Goal: Task Accomplishment & Management: Complete application form

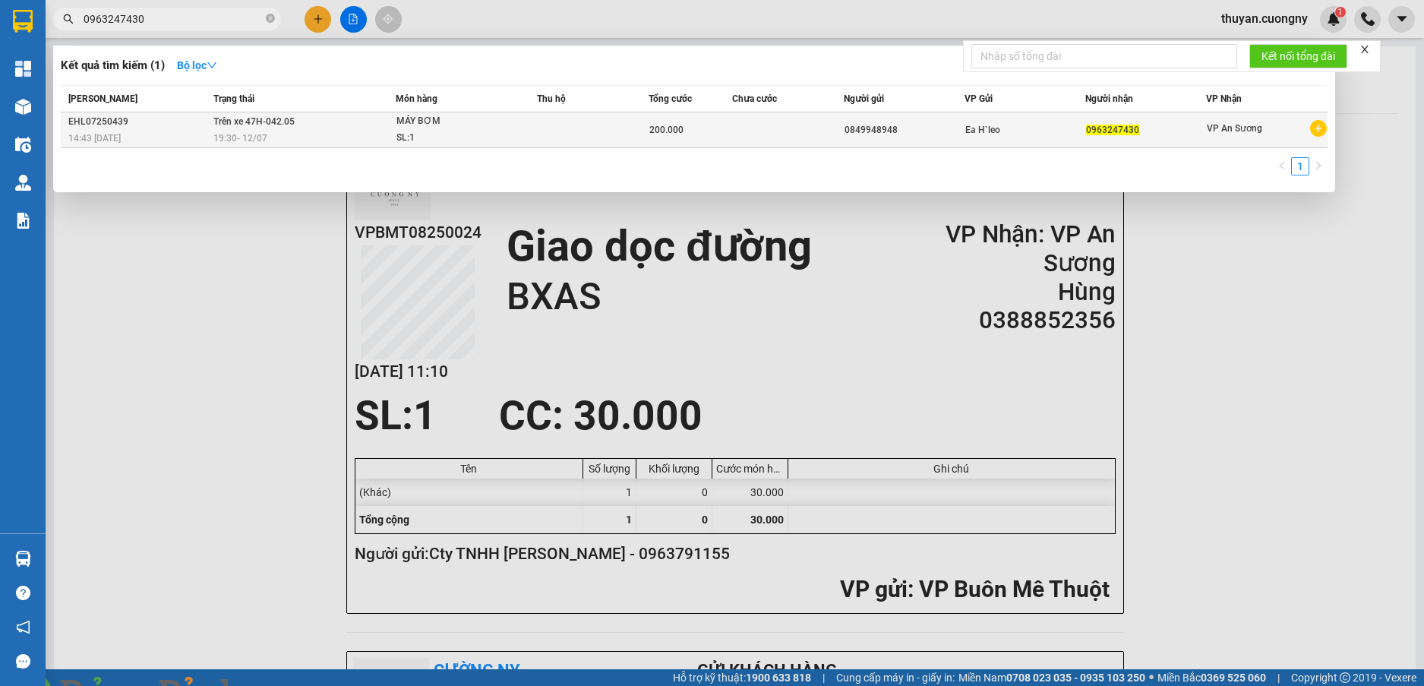
type input "0963247430"
click at [174, 137] on div "14:43 [DATE]" at bounding box center [138, 138] width 141 height 17
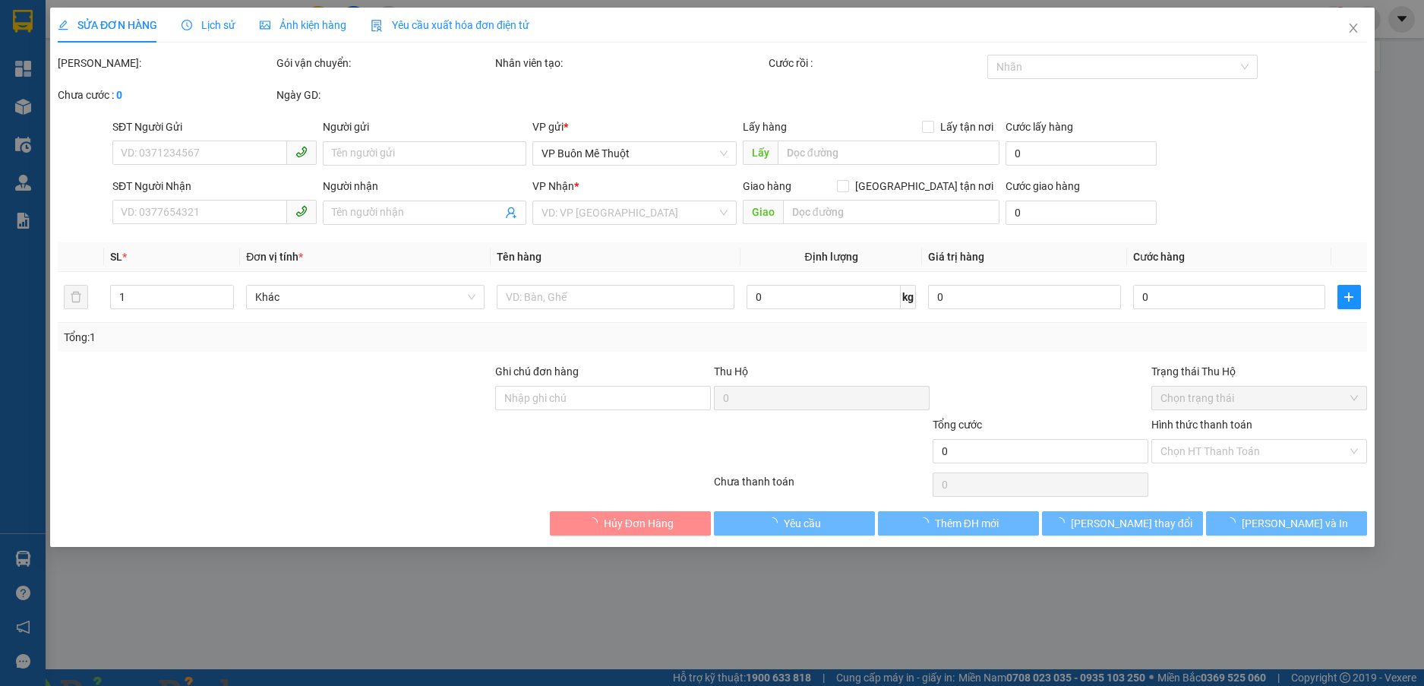
type input "0849948948"
type input "0963247430"
type input "200.000"
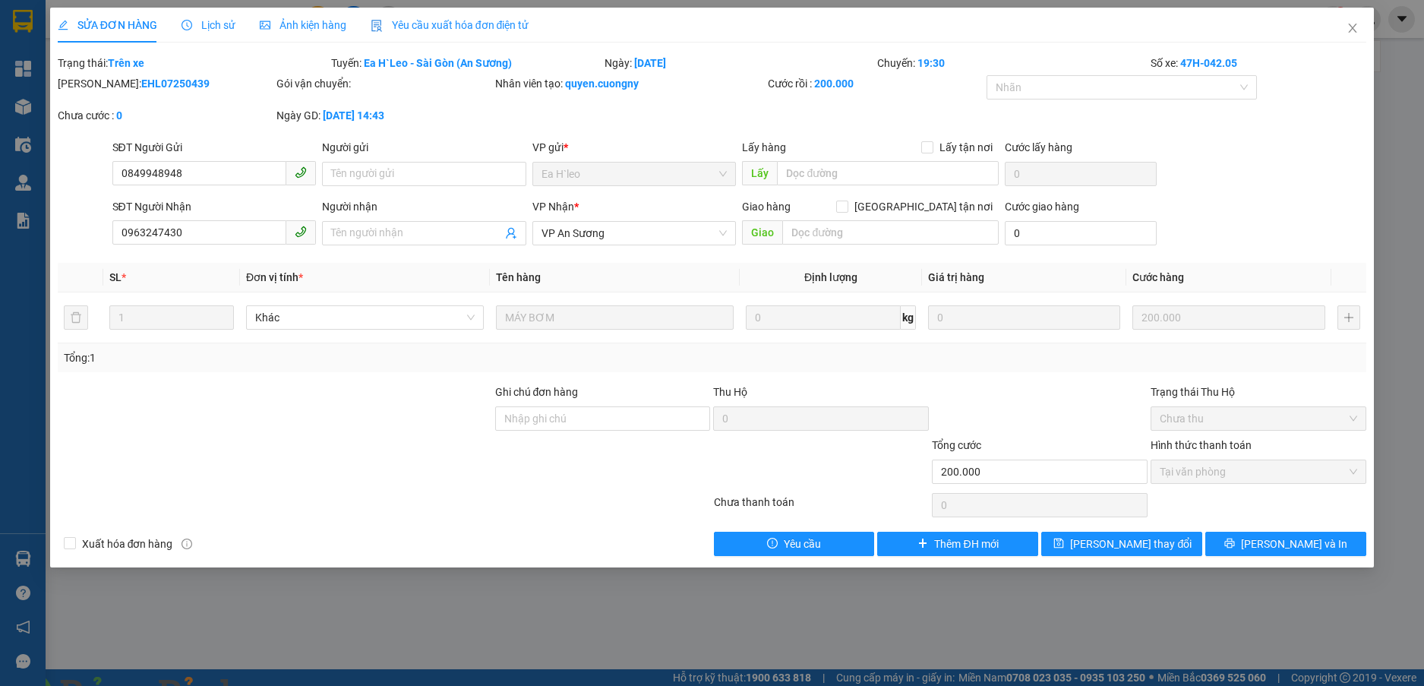
click at [280, 685] on img at bounding box center [274, 695] width 9 height 9
click at [1356, 30] on icon "close" at bounding box center [1353, 28] width 12 height 12
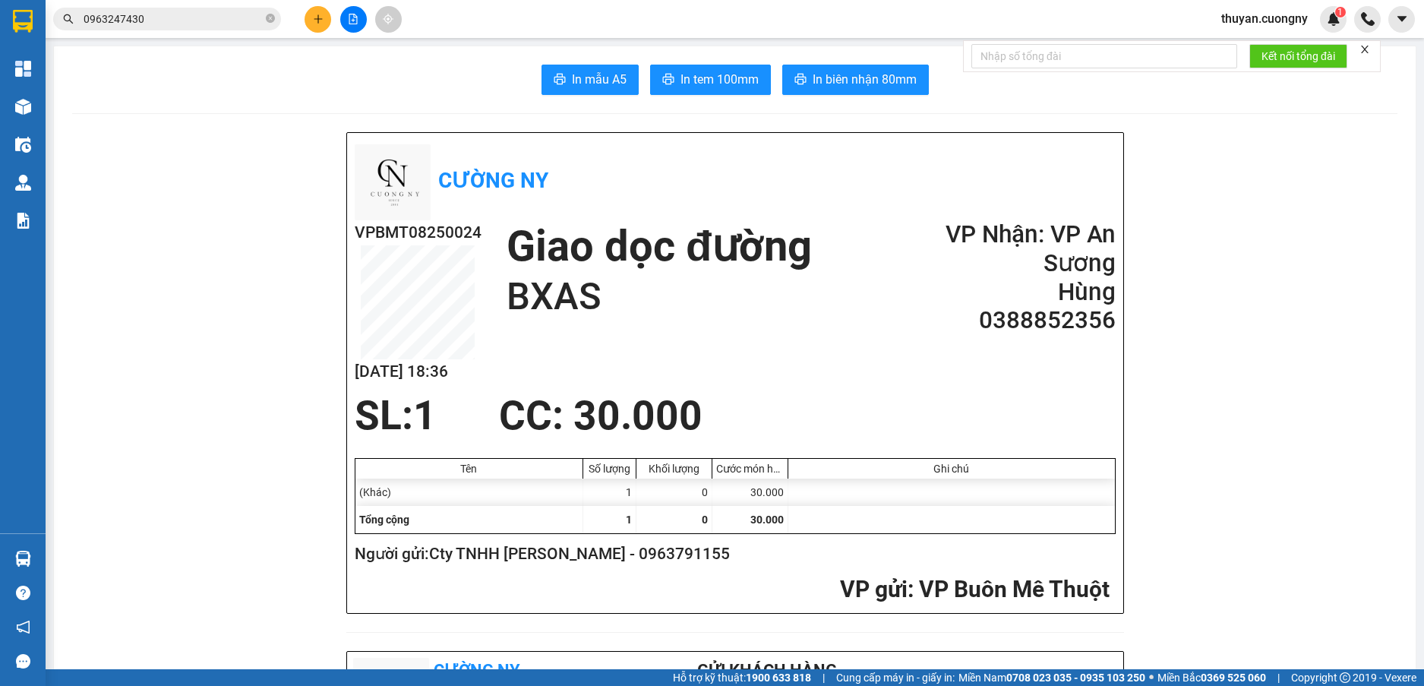
click at [187, 24] on input "0963247430" at bounding box center [173, 19] width 179 height 17
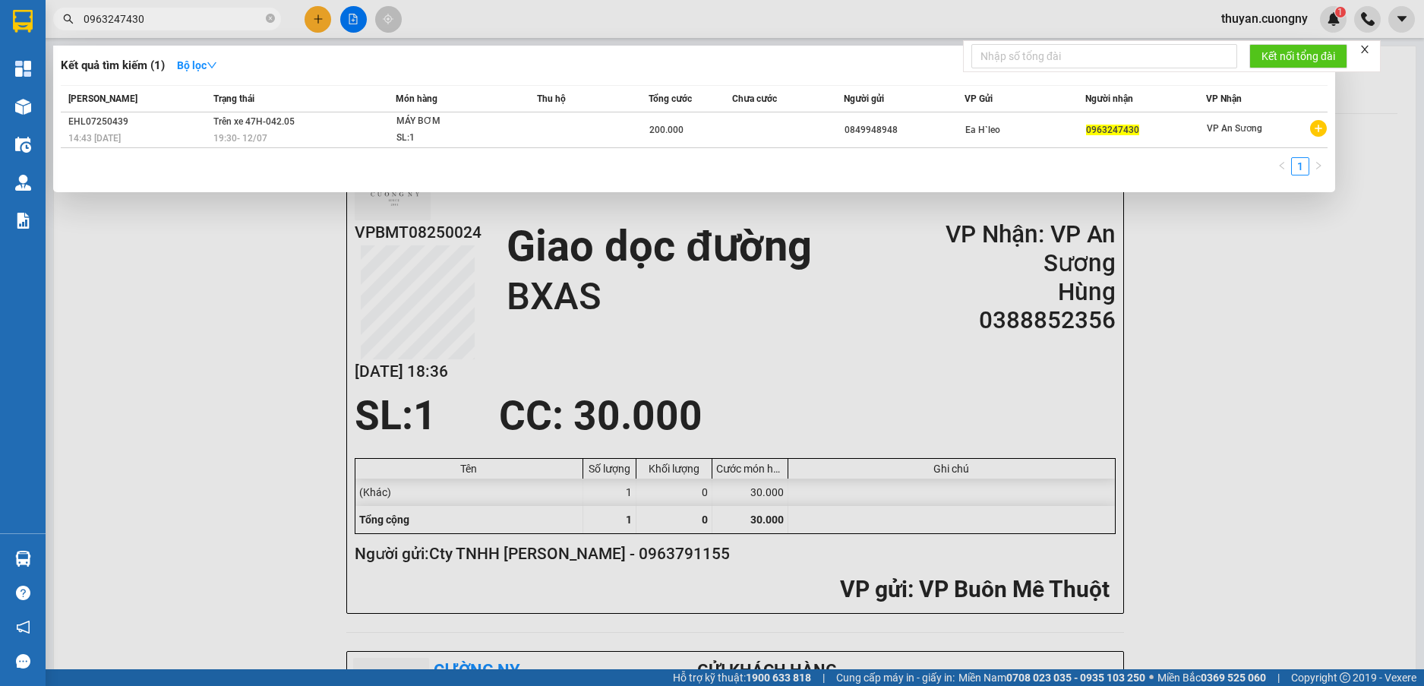
drag, startPoint x: 187, startPoint y: 24, endPoint x: 0, endPoint y: -8, distance: 189.7
click at [0, 0] on html "Kết quả tìm kiếm ( 1 ) Bộ lọc Mã ĐH Trạng thái Món hàng Thu hộ Tổng cước Chưa c…" at bounding box center [712, 343] width 1424 height 686
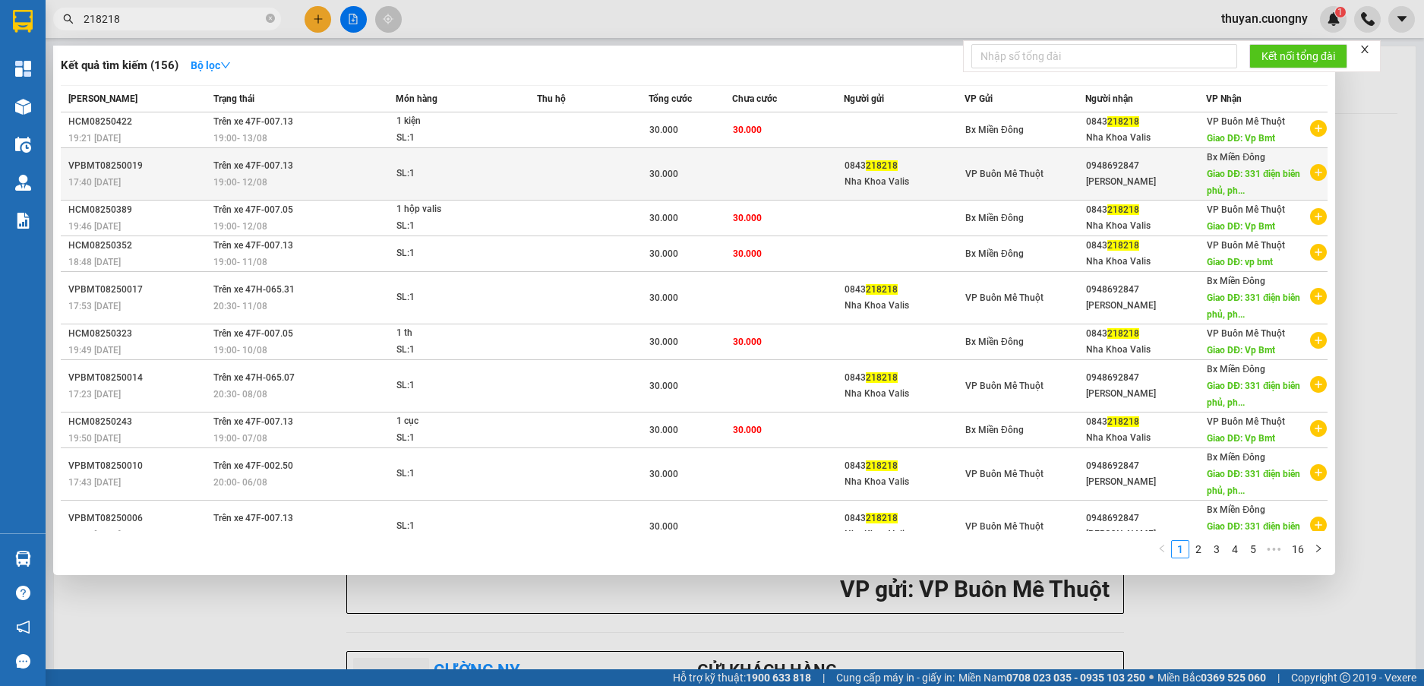
type input "218218"
click at [172, 182] on div "17:40 [DATE]" at bounding box center [138, 182] width 141 height 17
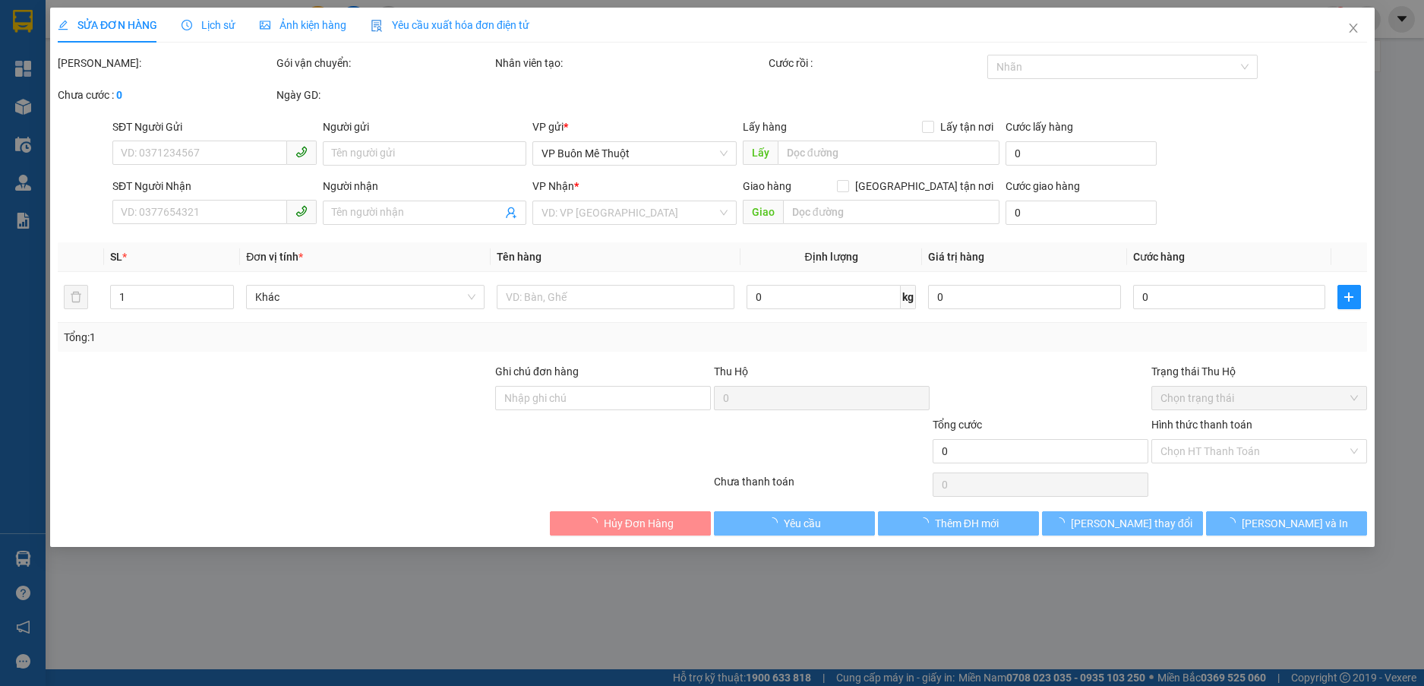
type input "0843218218"
type input "Nha Khoa Valis"
type input "0948692847"
type input "[PERSON_NAME]"
type input "[STREET_ADDRESS]"
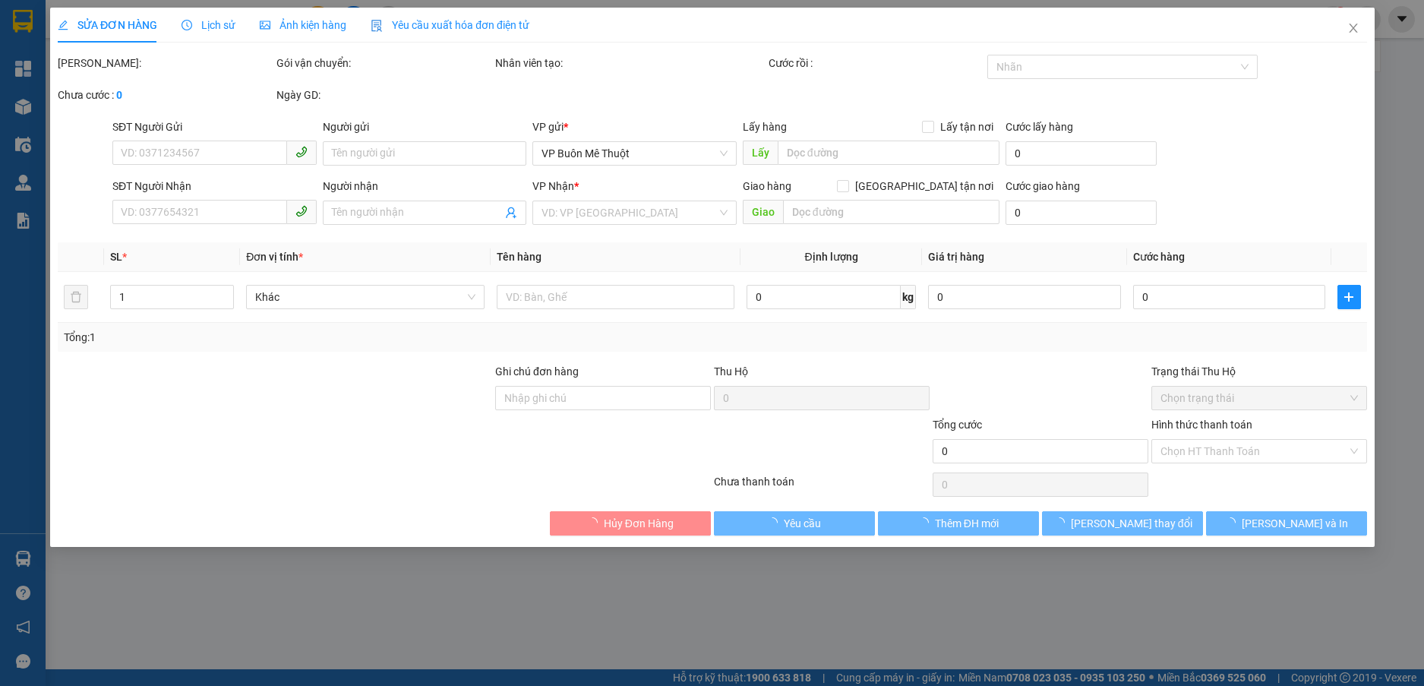
type input "30.000"
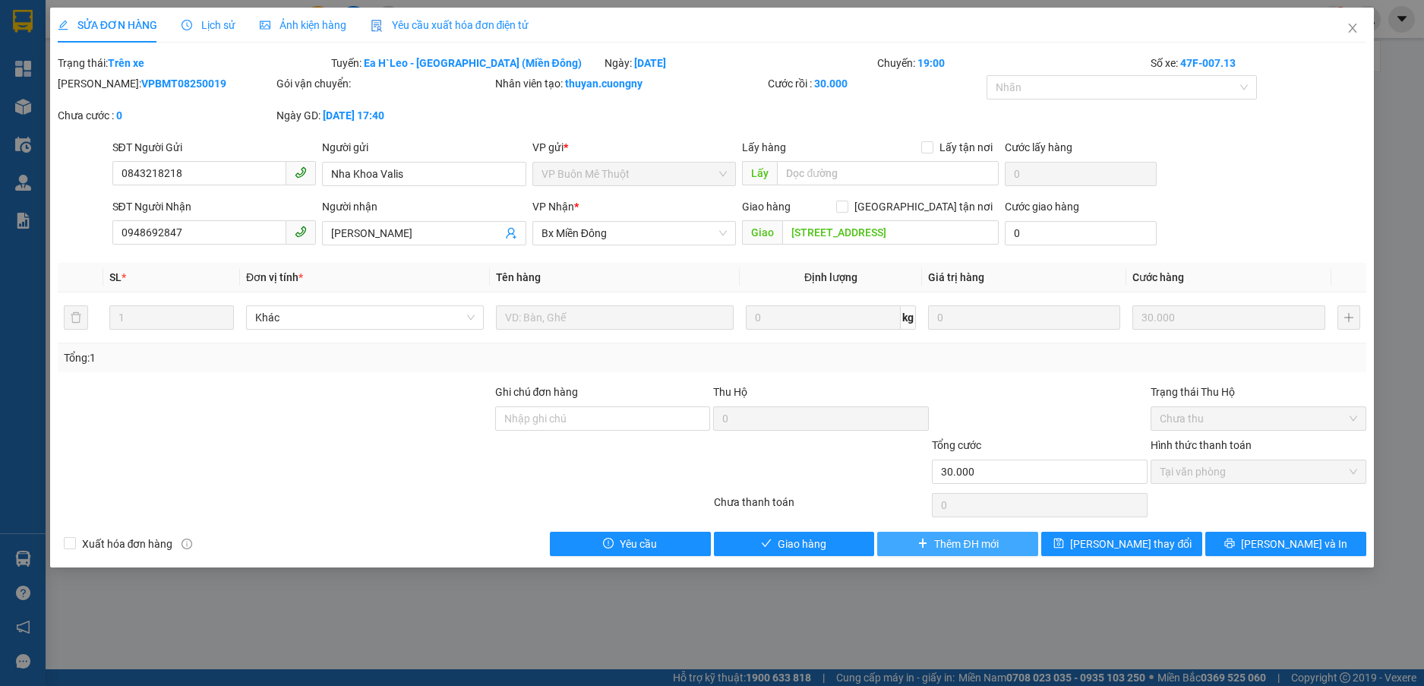
click at [997, 536] on span "Thêm ĐH mới" at bounding box center [966, 544] width 64 height 17
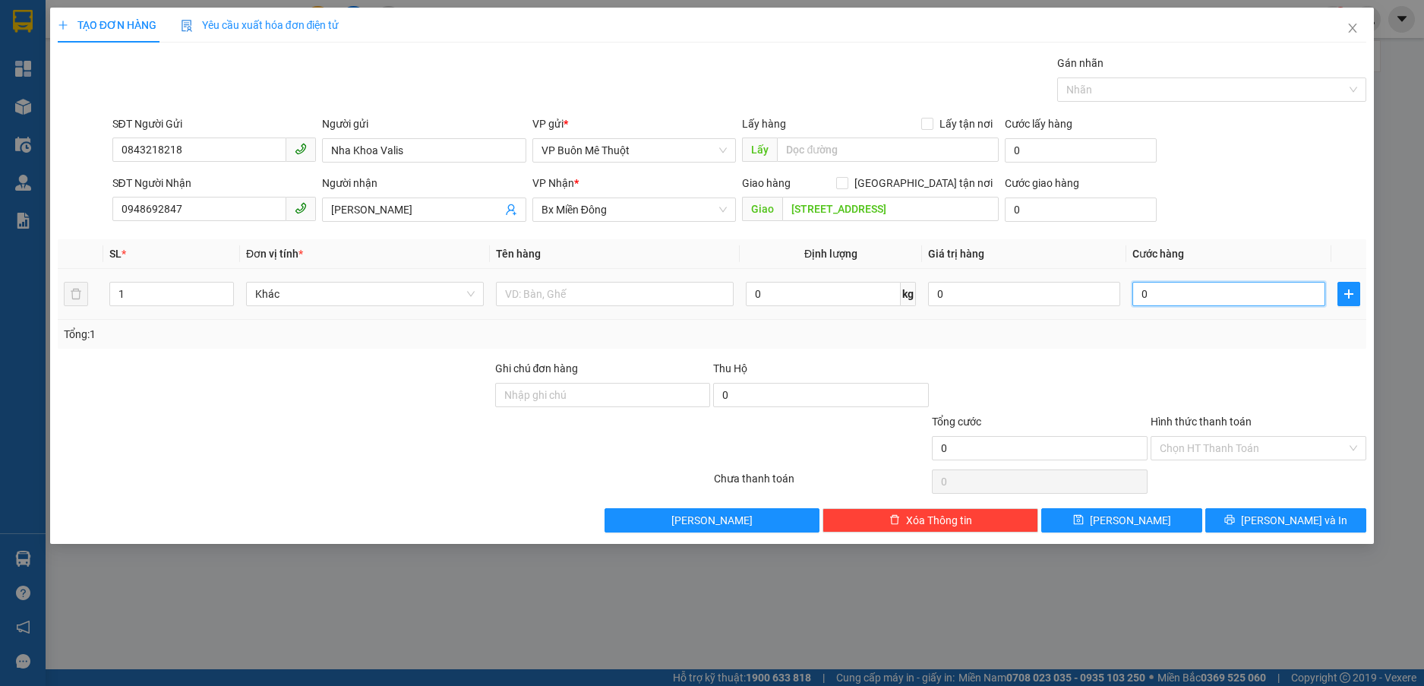
click at [1178, 285] on input "0" at bounding box center [1229, 294] width 192 height 24
type input "3"
type input "30"
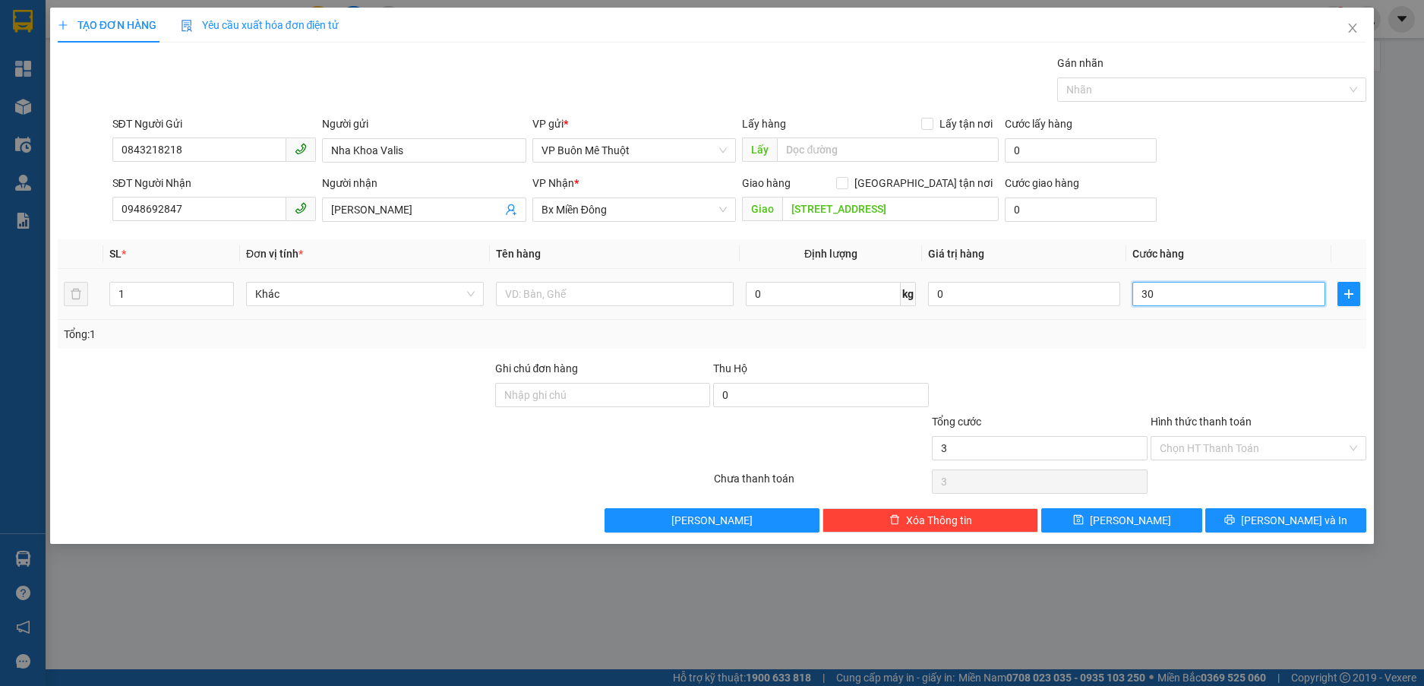
type input "30"
type input "300"
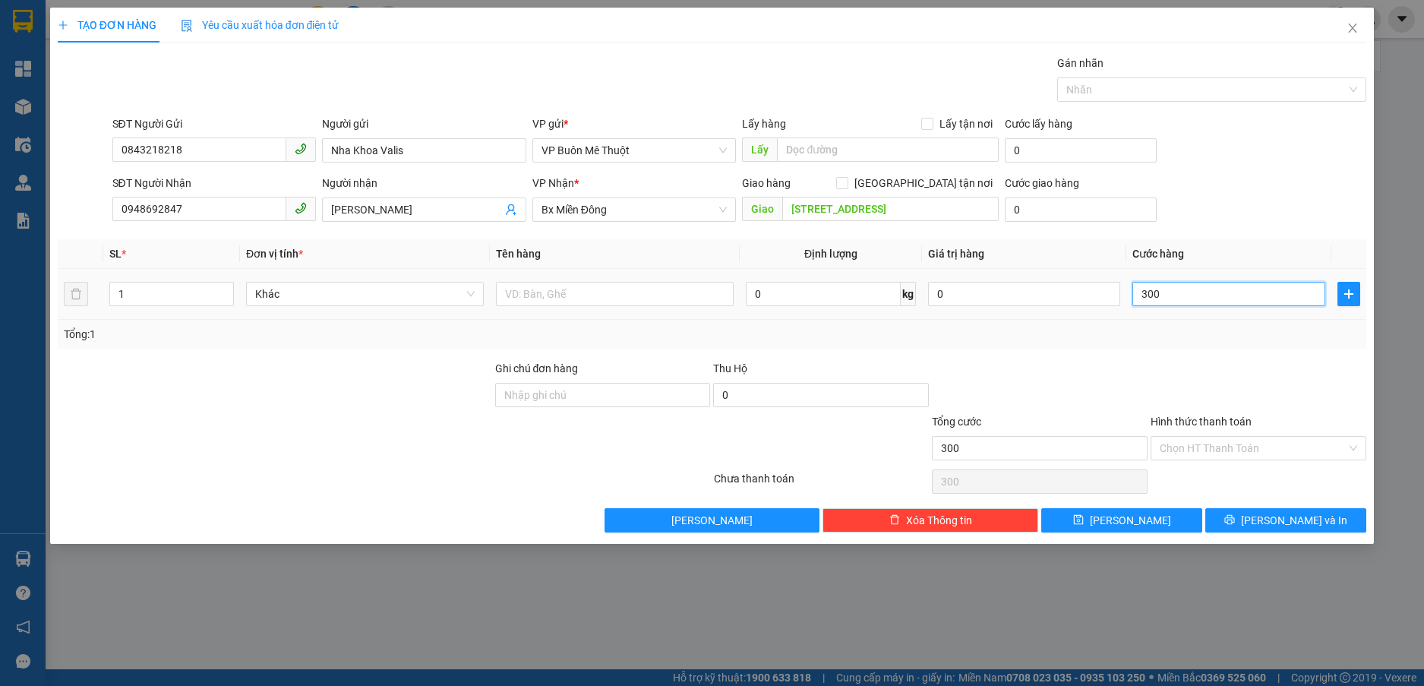
type input "3.000"
type input "30.000"
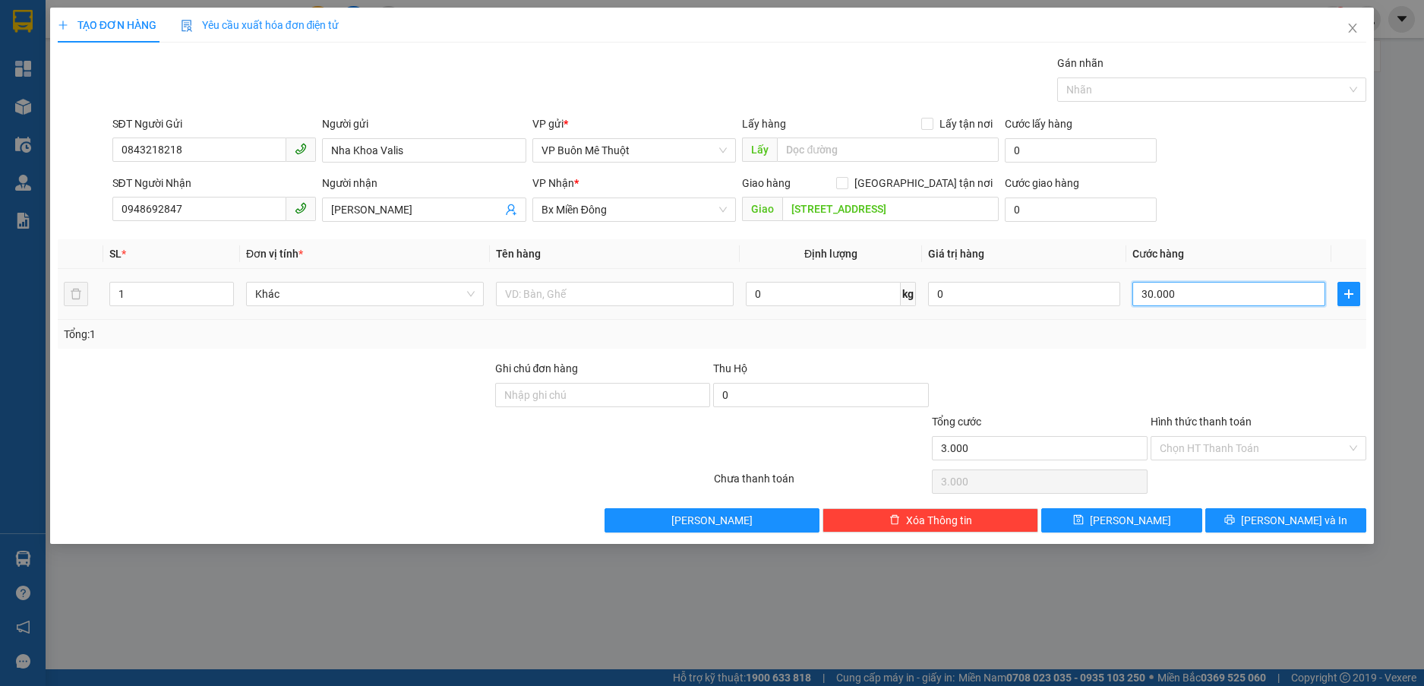
type input "30.000"
click at [1276, 441] on input "Hình thức thanh toán" at bounding box center [1253, 448] width 187 height 23
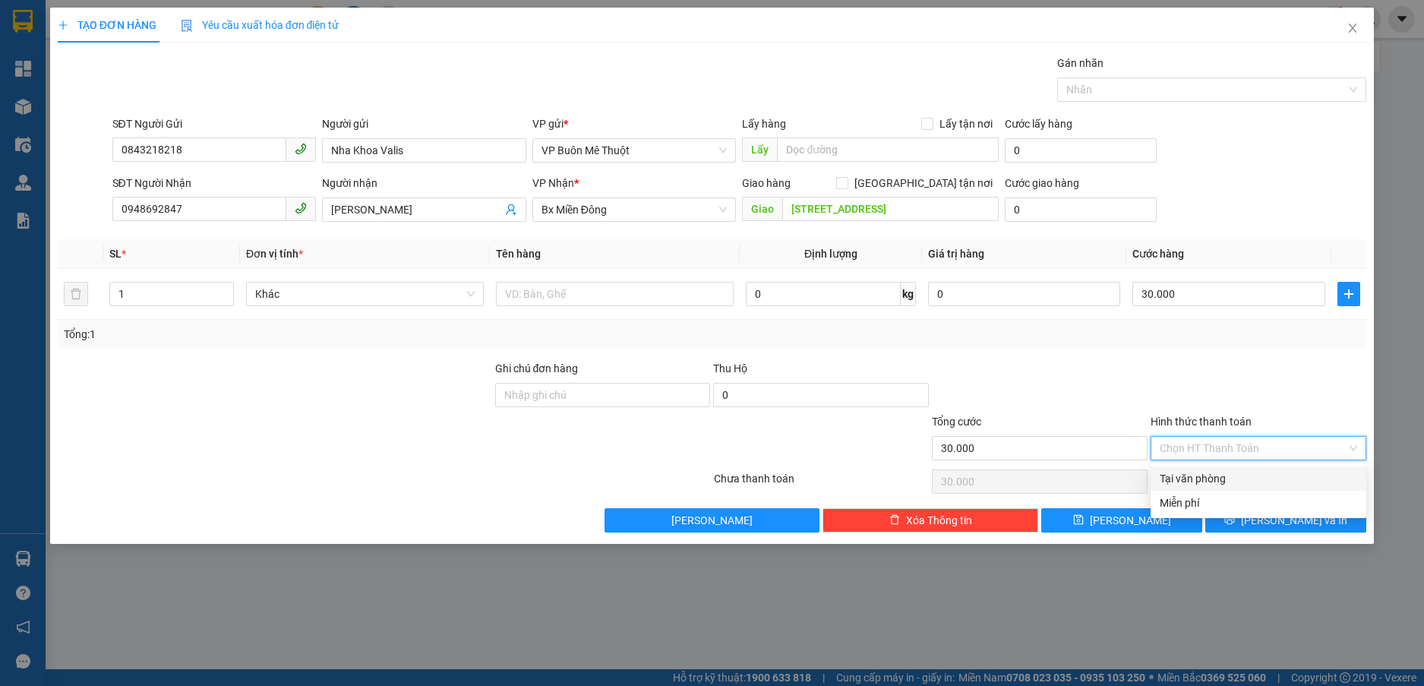
click at [1227, 476] on div "Tại văn phòng" at bounding box center [1259, 478] width 198 height 17
type input "0"
click at [1297, 520] on span "[PERSON_NAME] và In" at bounding box center [1294, 520] width 106 height 17
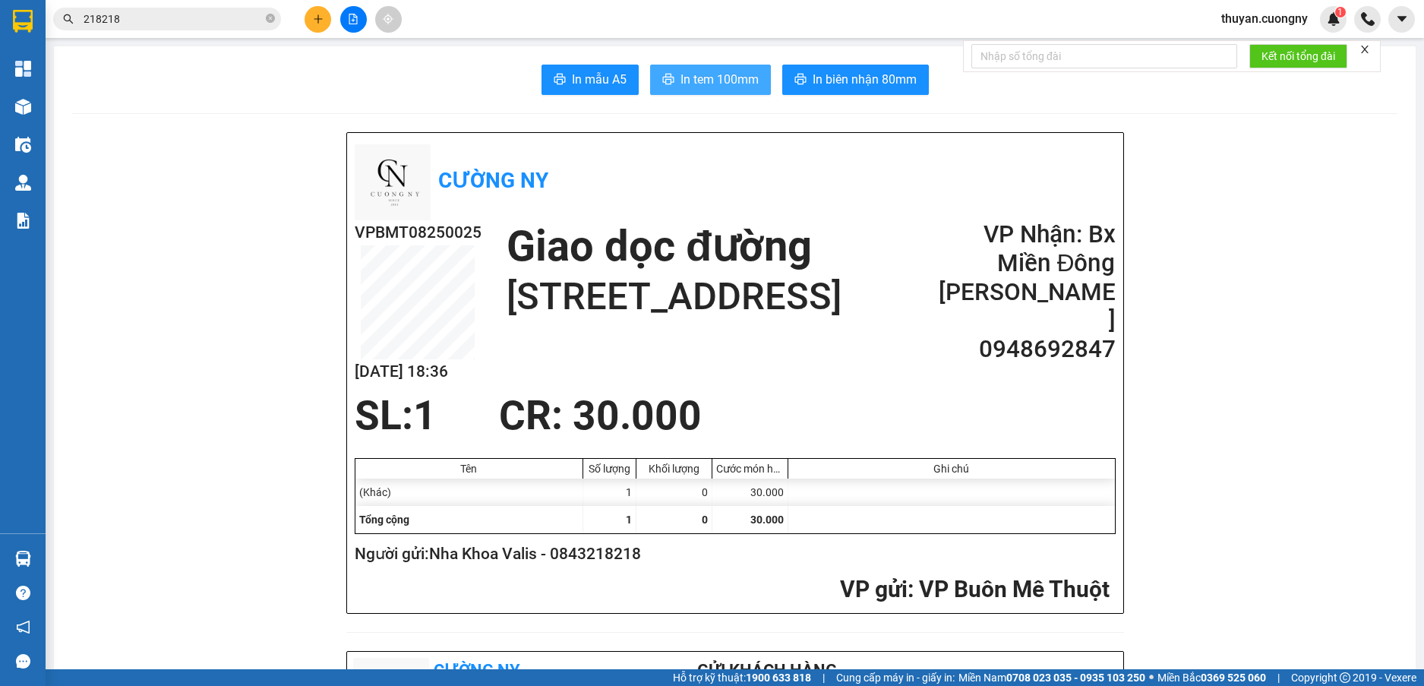
click at [709, 74] on span "In tem 100mm" at bounding box center [720, 79] width 78 height 19
